Goal: Find specific page/section: Find specific page/section

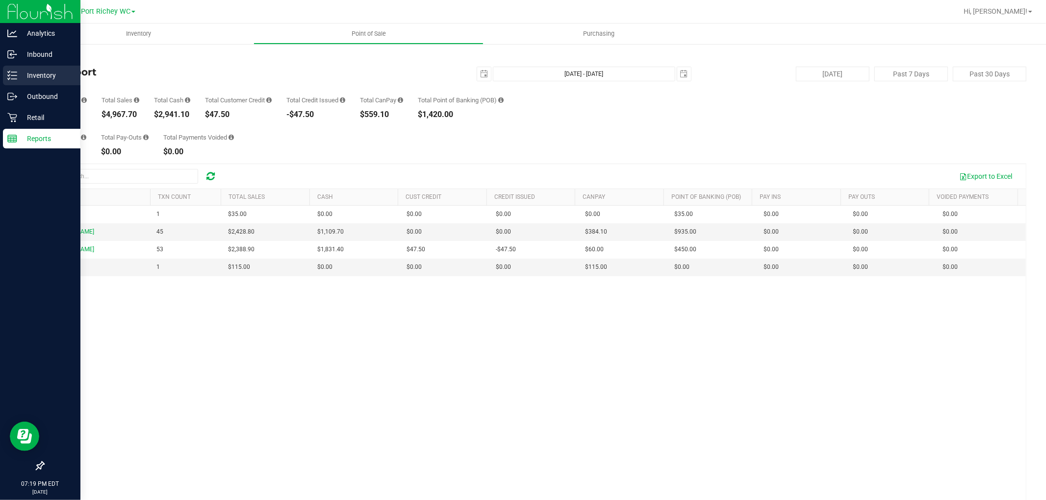
click at [26, 75] on p "Inventory" at bounding box center [46, 76] width 59 height 12
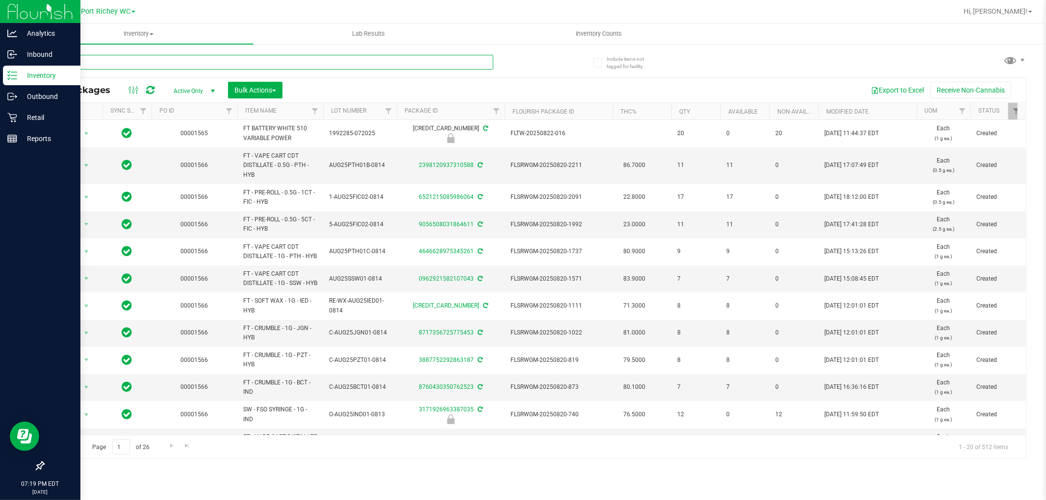
click at [97, 64] on input "text" at bounding box center [268, 62] width 450 height 15
type input "lmz"
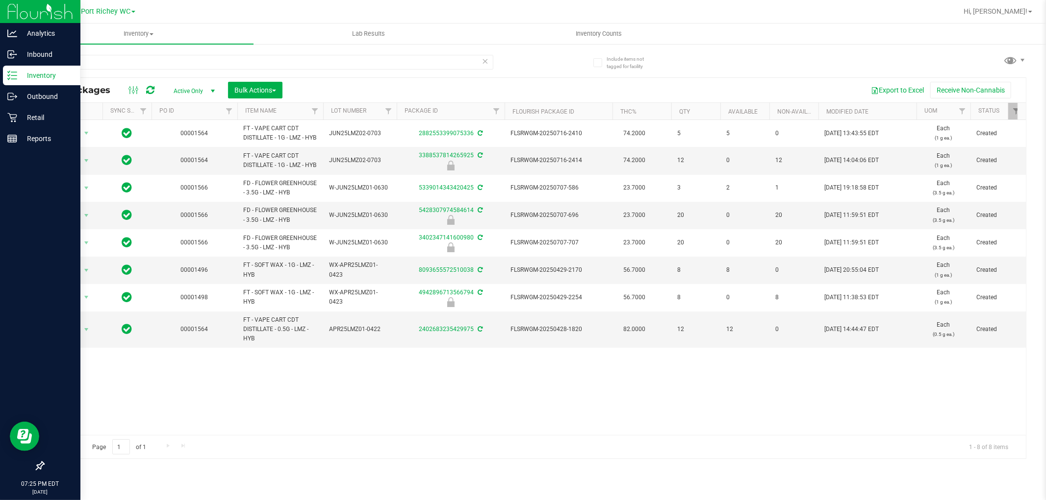
click at [21, 71] on p "Inventory" at bounding box center [46, 76] width 59 height 12
click at [35, 113] on p "Retail" at bounding box center [46, 118] width 59 height 12
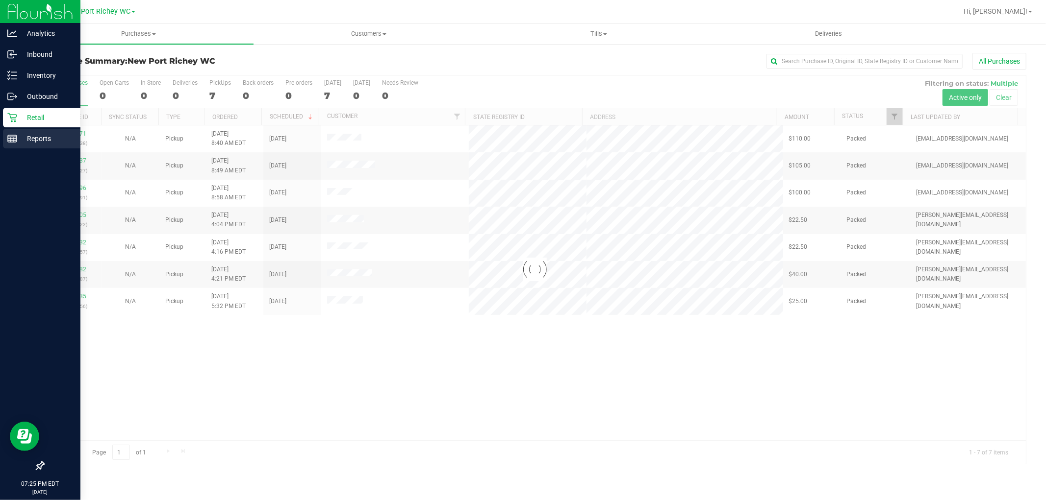
click at [12, 130] on div "Reports" at bounding box center [41, 139] width 77 height 20
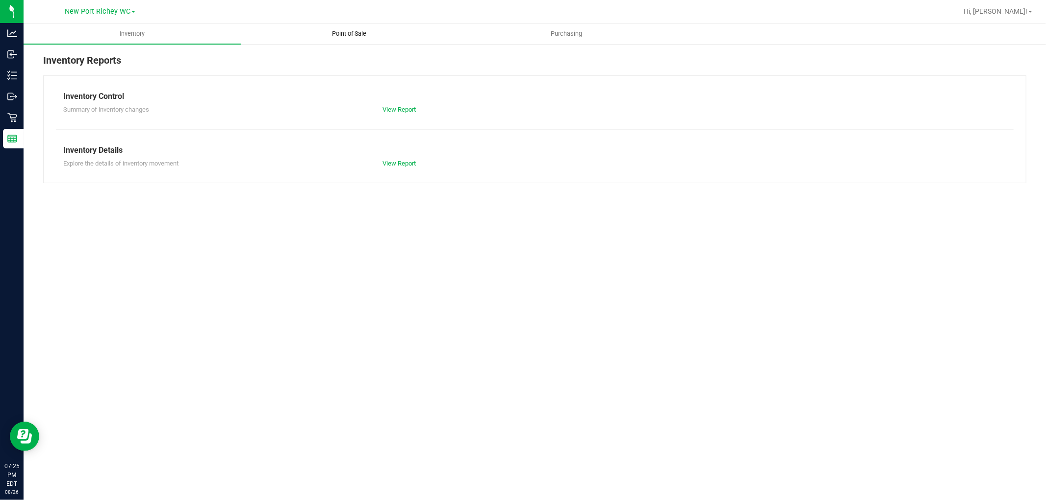
click at [352, 34] on span "Point of Sale" at bounding box center [349, 33] width 61 height 9
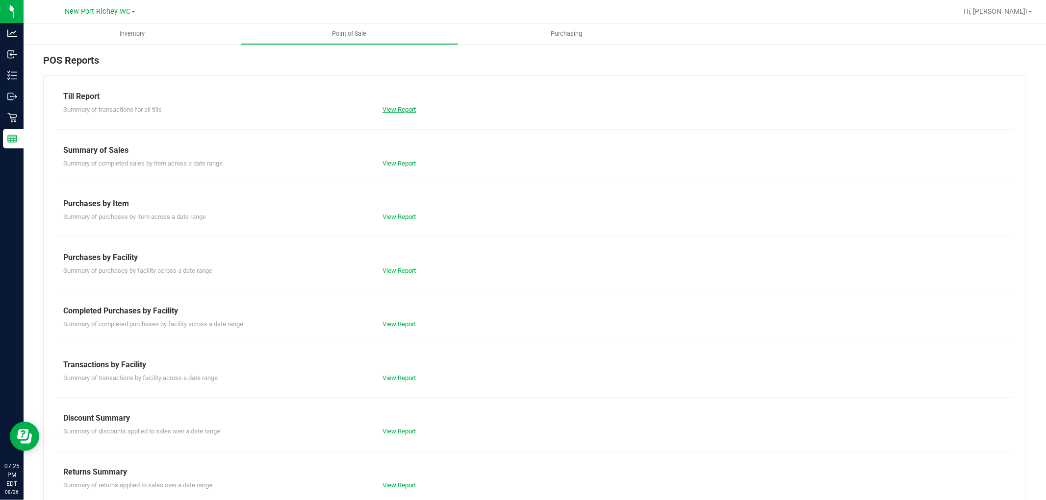
click at [397, 106] on link "View Report" at bounding box center [398, 109] width 33 height 7
